Goal: Task Accomplishment & Management: Use online tool/utility

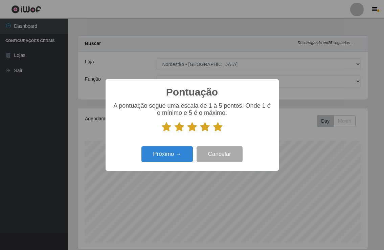
select select "454"
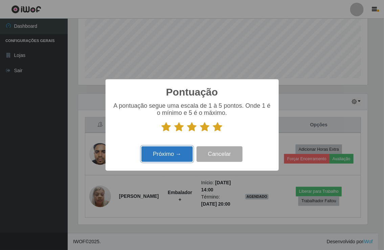
scroll to position [140, 289]
click at [181, 156] on button "Próximo →" at bounding box center [166, 154] width 51 height 16
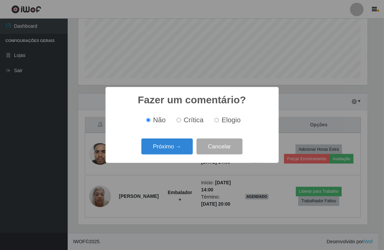
scroll to position [338054, 337905]
click at [217, 119] on input "Elogio" at bounding box center [216, 120] width 4 height 4
radio input "true"
click at [183, 149] on button "Próximo →" at bounding box center [166, 146] width 51 height 16
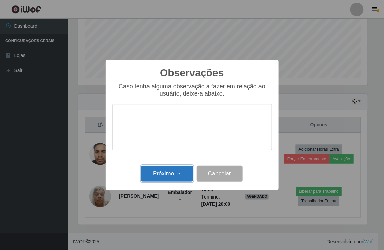
click at [186, 177] on button "Próximo →" at bounding box center [166, 173] width 51 height 16
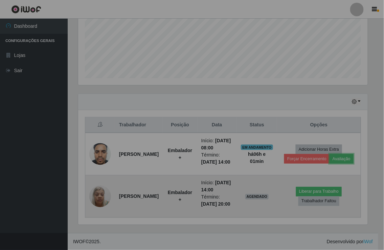
scroll to position [140, 293]
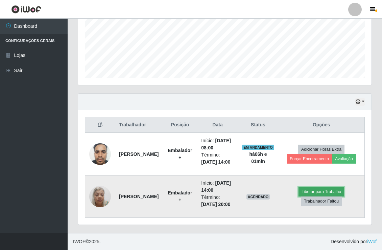
click at [318, 187] on button "Liberar para Trabalho" at bounding box center [322, 191] width 46 height 9
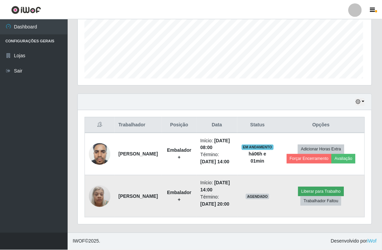
scroll to position [140, 289]
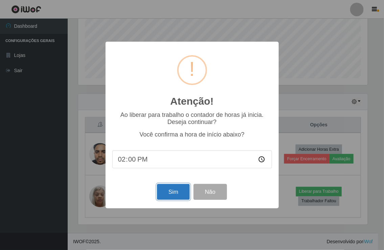
click at [174, 192] on button "Sim" at bounding box center [173, 192] width 33 height 16
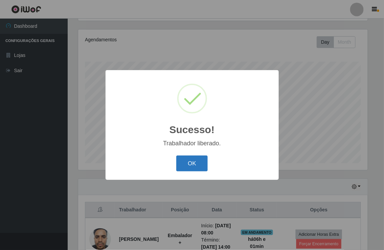
click at [202, 160] on button "OK" at bounding box center [191, 163] width 31 height 16
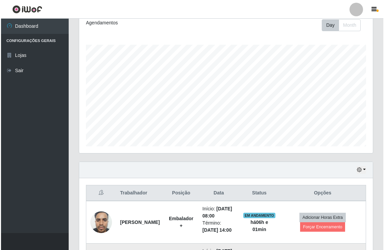
scroll to position [192, 0]
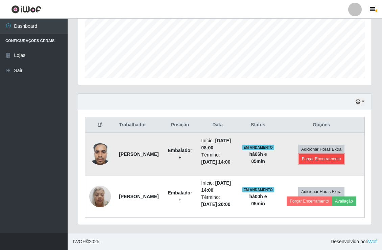
click at [320, 154] on button "Forçar Encerramento" at bounding box center [321, 158] width 45 height 9
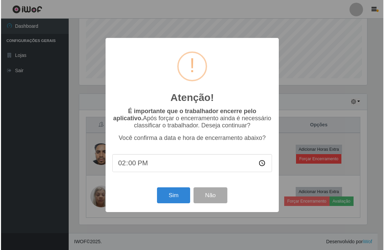
scroll to position [140, 289]
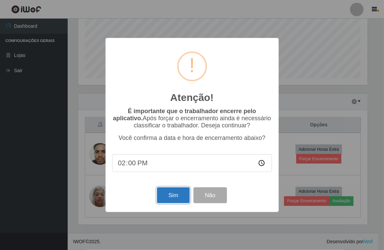
click at [177, 196] on button "Sim" at bounding box center [173, 195] width 33 height 16
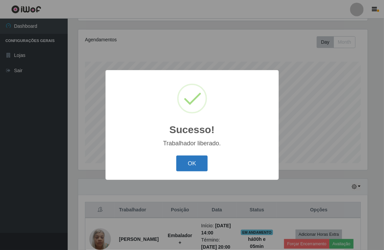
click at [190, 157] on button "OK" at bounding box center [191, 163] width 31 height 16
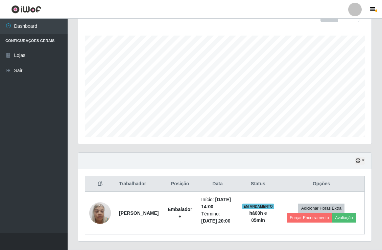
scroll to position [136, 0]
